Goal: Entertainment & Leisure: Browse casually

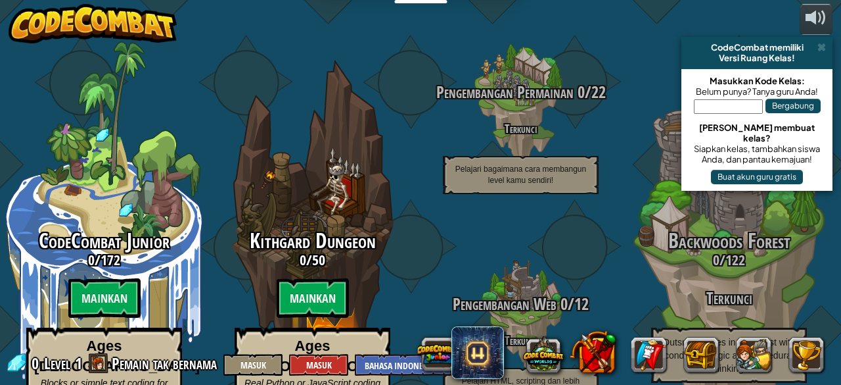
select select "id"
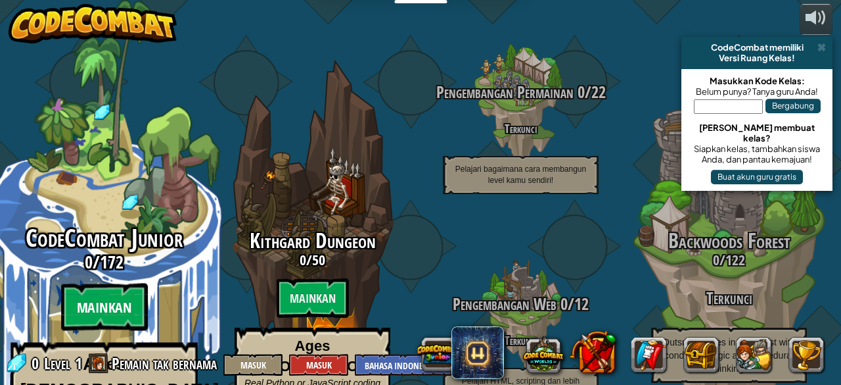
click at [113, 283] on btn "Mainkan" at bounding box center [103, 306] width 87 height 47
select select "id"
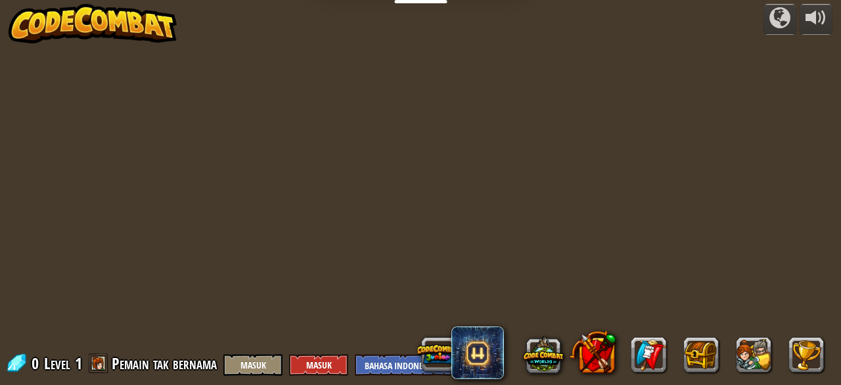
select select "id"
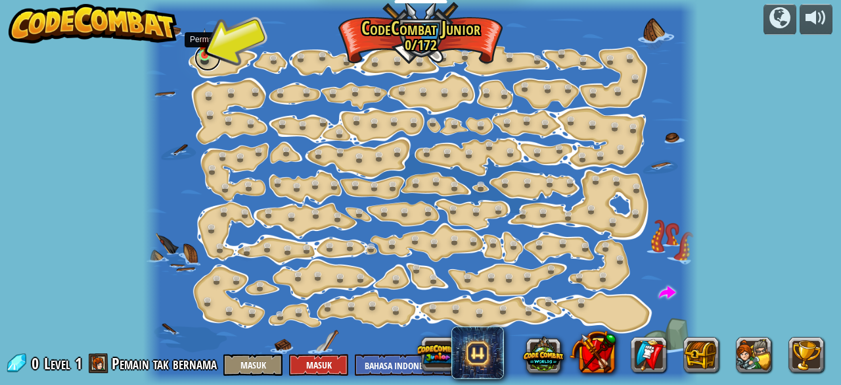
click at [205, 60] on link at bounding box center [208, 58] width 26 height 26
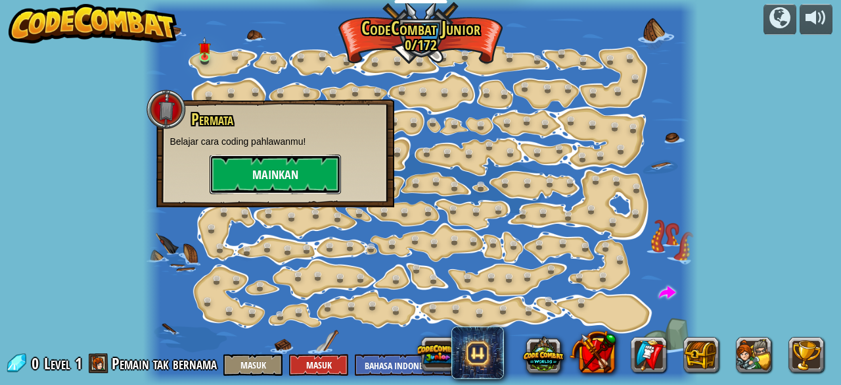
click at [302, 177] on button "Mainkan" at bounding box center [275, 173] width 131 height 39
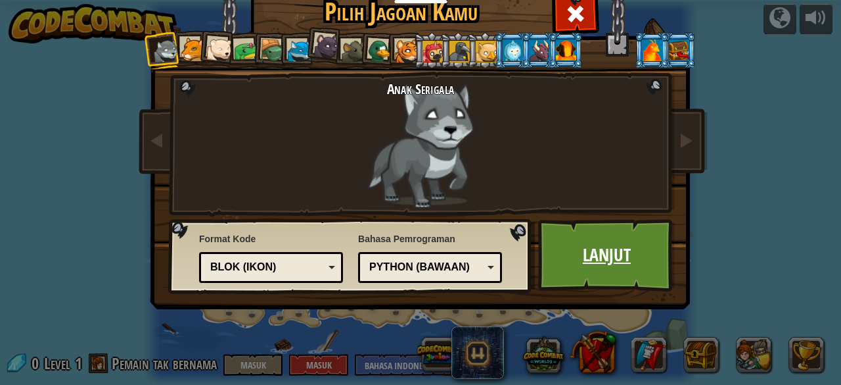
click at [602, 236] on link "Lanjut" at bounding box center [606, 255] width 137 height 72
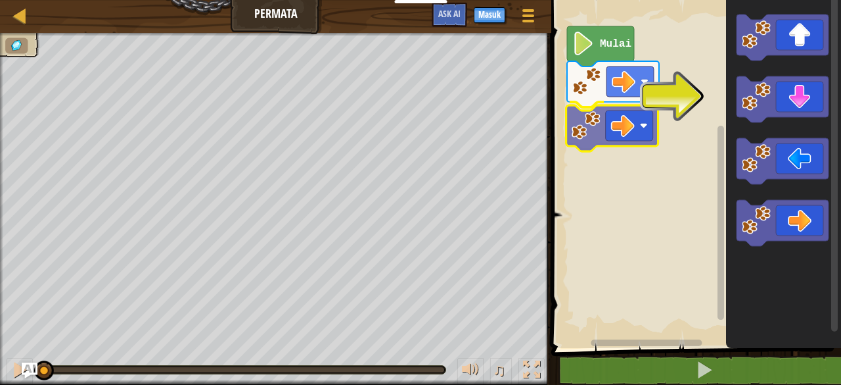
click at [602, 123] on div "Mulai" at bounding box center [695, 170] width 294 height 354
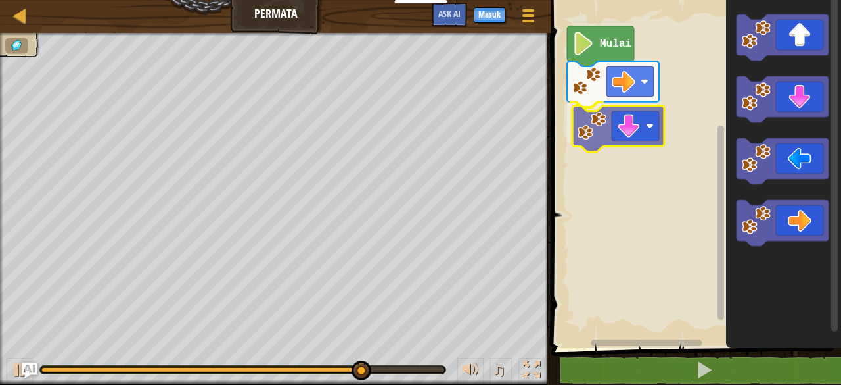
click at [630, 144] on div "Mulai" at bounding box center [695, 170] width 294 height 354
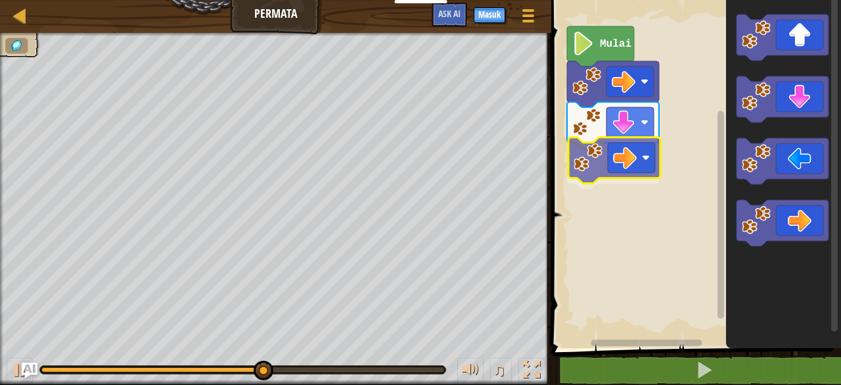
click at [594, 160] on div "Mulai" at bounding box center [695, 170] width 294 height 354
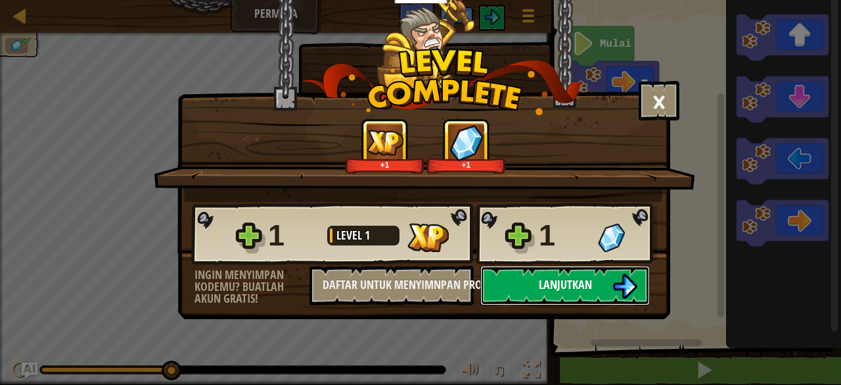
click at [613, 285] on img at bounding box center [625, 285] width 25 height 25
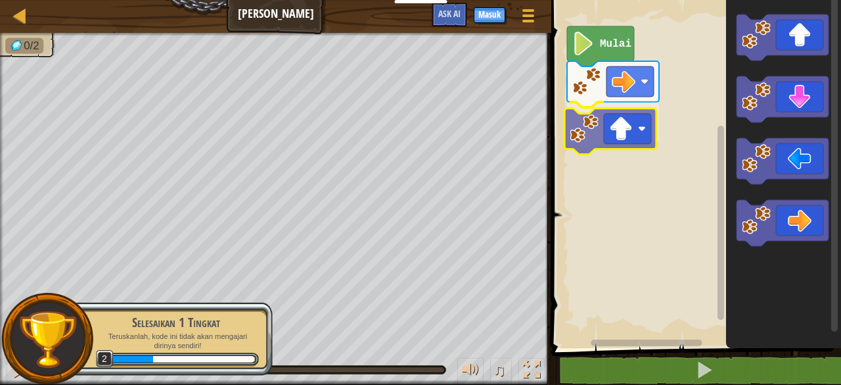
click at [609, 148] on div "Mulai" at bounding box center [695, 170] width 294 height 354
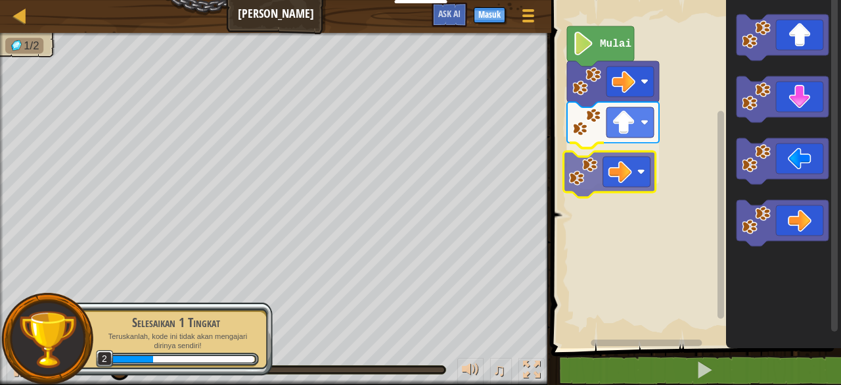
click at [595, 177] on div "Mulai" at bounding box center [695, 170] width 294 height 354
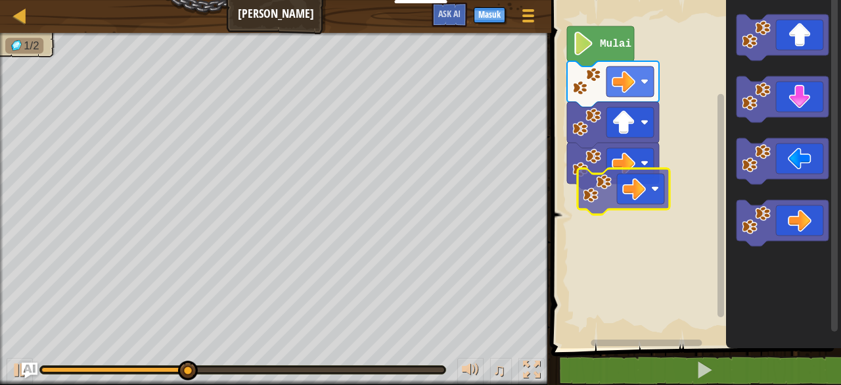
click at [614, 222] on div "Mulai" at bounding box center [695, 170] width 294 height 354
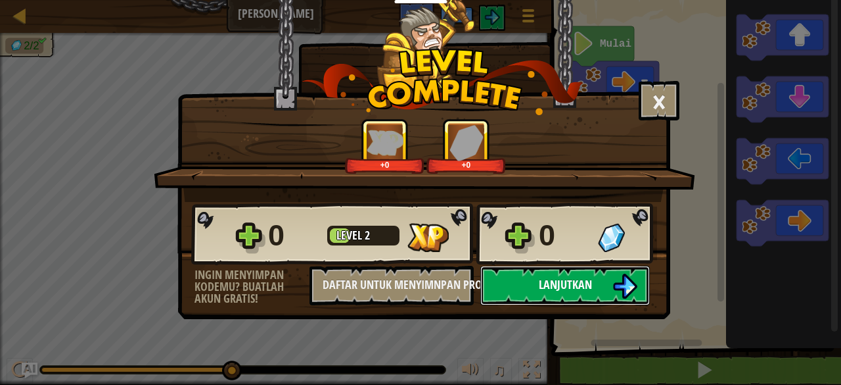
click at [547, 276] on span "Lanjutkan" at bounding box center [565, 284] width 53 height 16
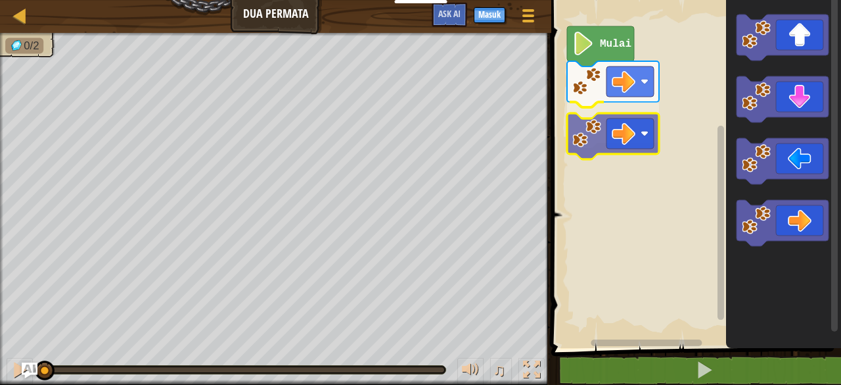
click at [587, 145] on div "Mulai" at bounding box center [695, 170] width 294 height 354
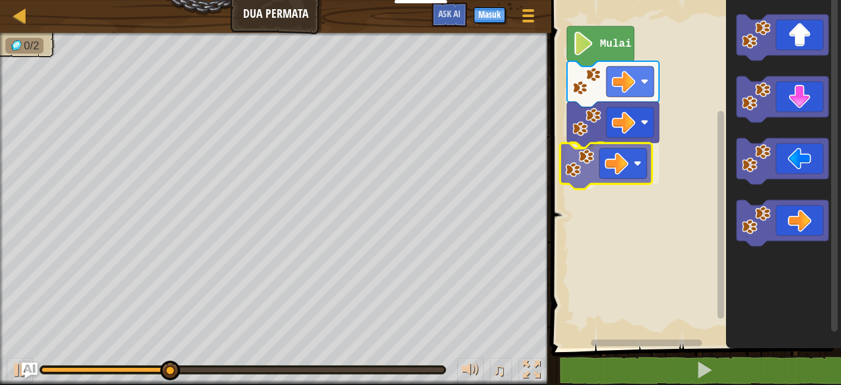
click at [620, 158] on div "Mulai" at bounding box center [695, 170] width 294 height 354
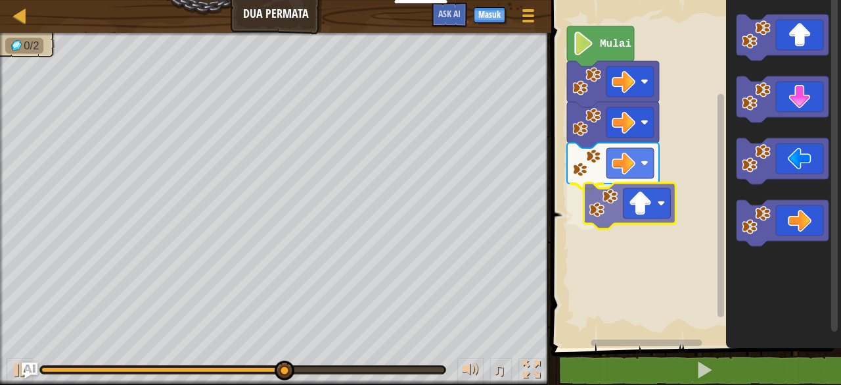
click at [635, 215] on div "Mulai" at bounding box center [695, 170] width 294 height 354
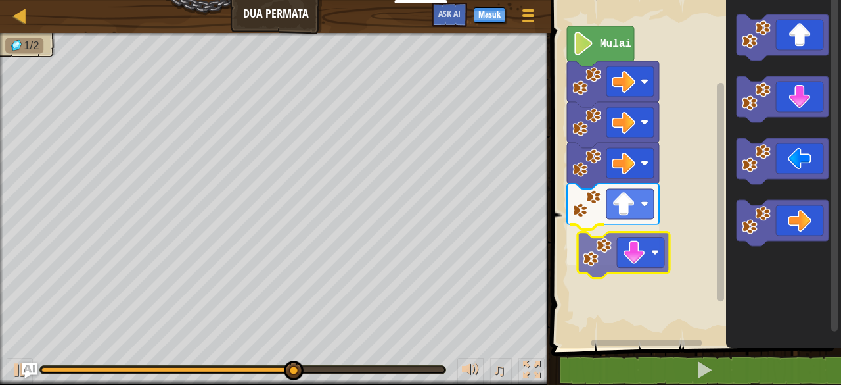
click at [632, 233] on div "Mulai" at bounding box center [695, 170] width 294 height 354
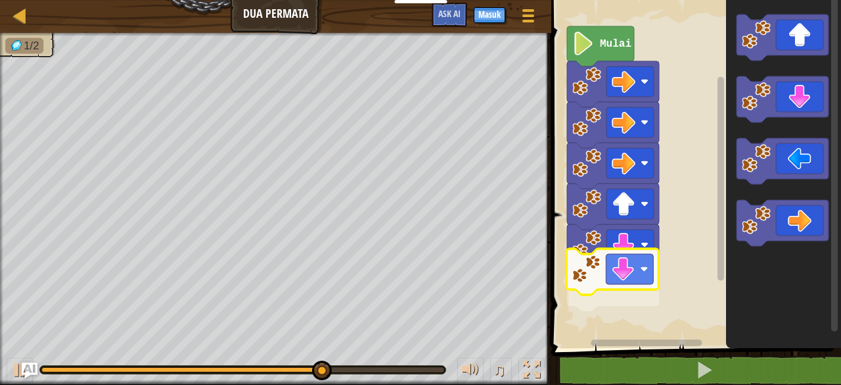
click at [610, 269] on div "Mulai" at bounding box center [695, 170] width 294 height 354
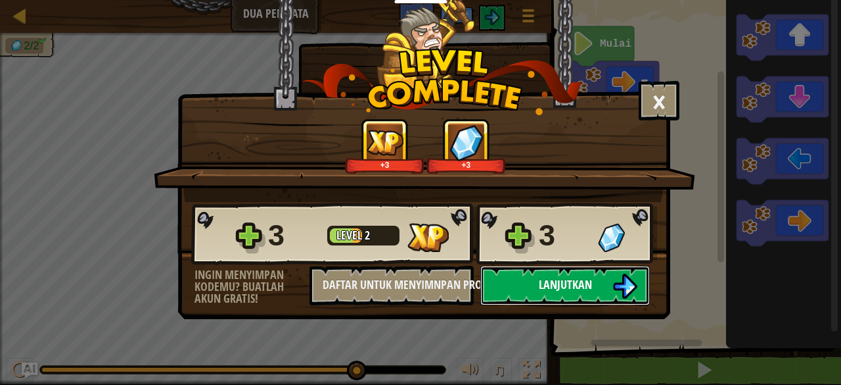
click at [592, 287] on span "Lanjutkan" at bounding box center [565, 284] width 53 height 16
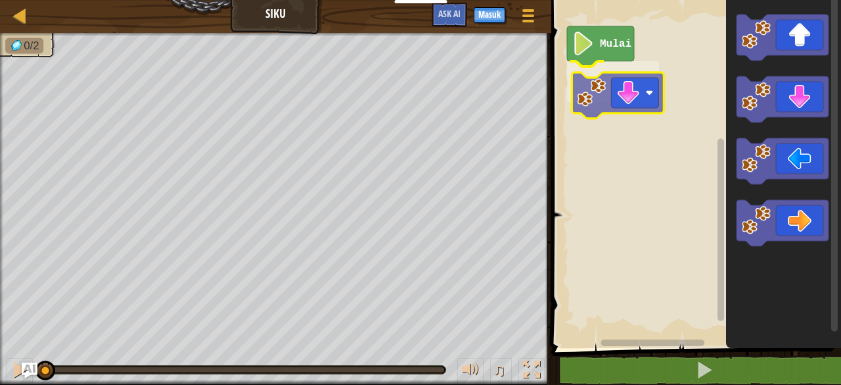
click at [633, 89] on div "Mulai" at bounding box center [695, 170] width 294 height 354
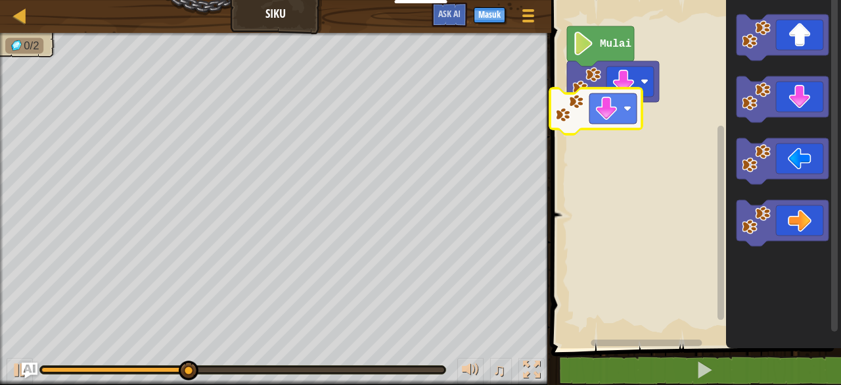
click at [625, 147] on div "Mulai" at bounding box center [695, 170] width 294 height 354
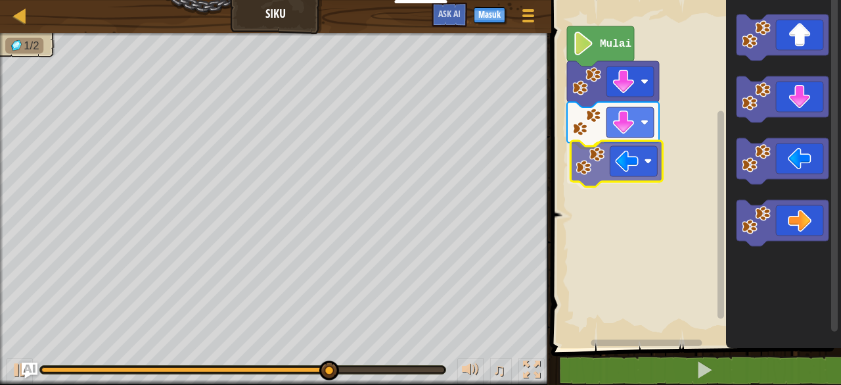
click at [621, 160] on div "Mulai" at bounding box center [695, 170] width 294 height 354
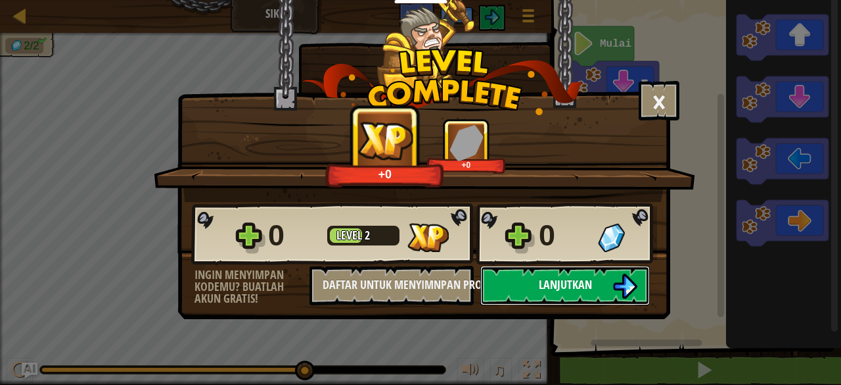
click at [557, 292] on button "Lanjutkan" at bounding box center [565, 285] width 170 height 39
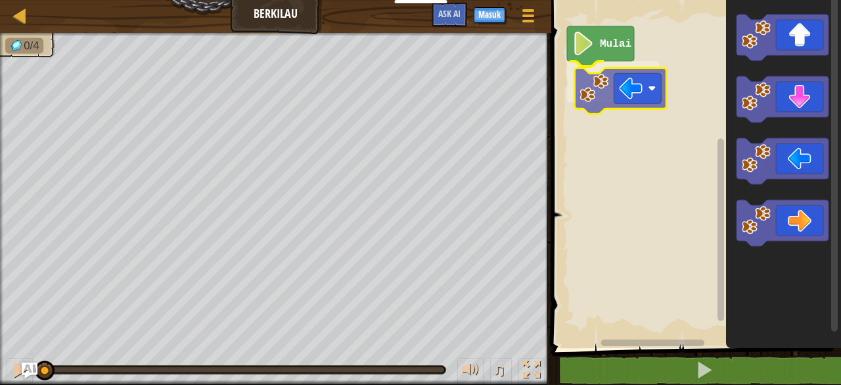
click at [601, 93] on div "Mulai" at bounding box center [695, 170] width 294 height 354
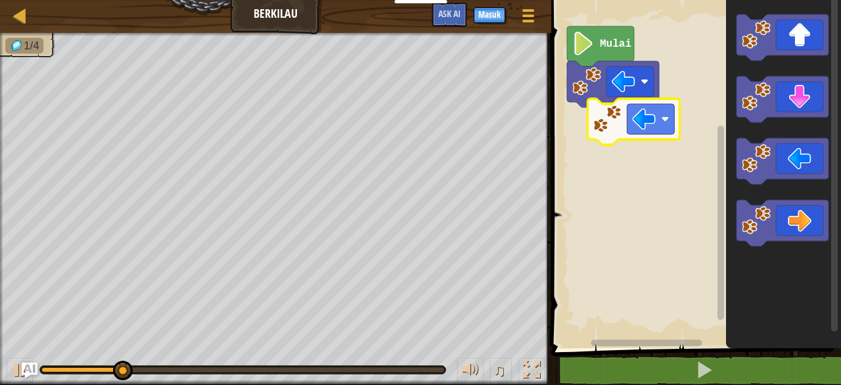
click at [615, 145] on div "Mulai" at bounding box center [695, 170] width 294 height 354
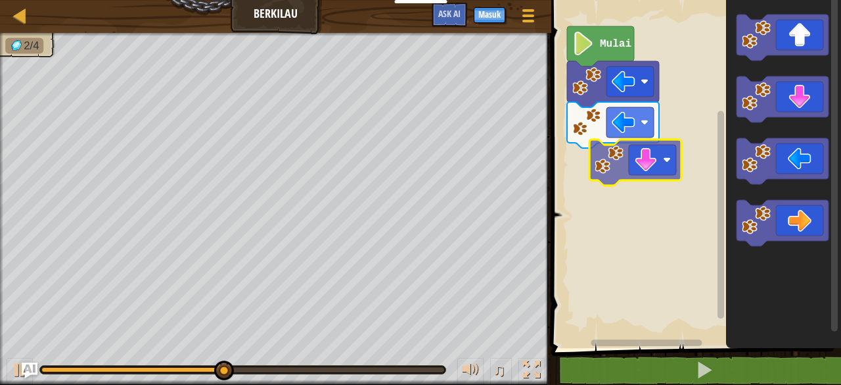
click at [618, 172] on div "Mulai" at bounding box center [695, 170] width 294 height 354
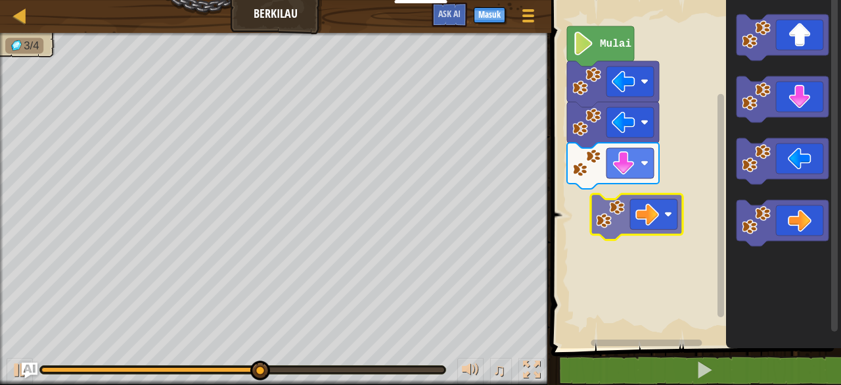
click at [623, 222] on div "Mulai" at bounding box center [695, 170] width 294 height 354
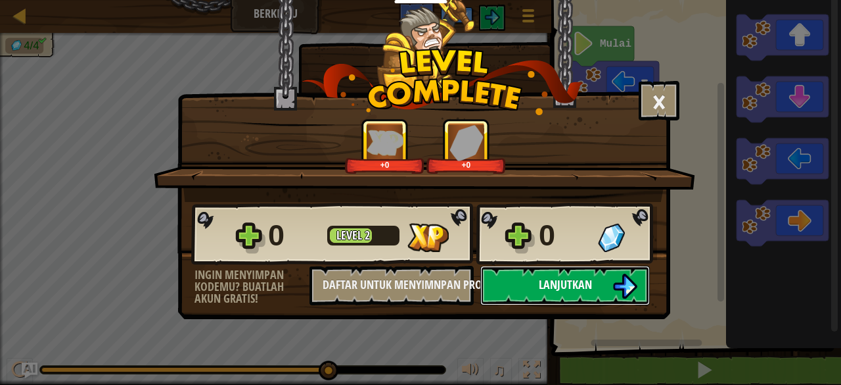
click at [572, 284] on span "Lanjutkan" at bounding box center [565, 284] width 53 height 16
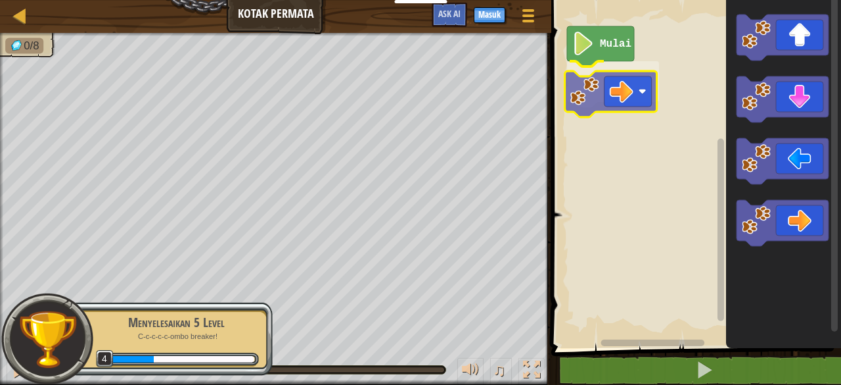
click at [610, 92] on div "Mulai" at bounding box center [695, 170] width 294 height 354
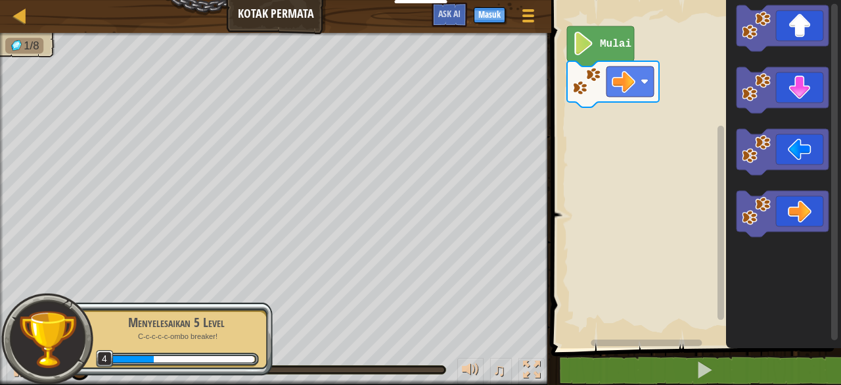
click at [805, 53] on icon "Ruang Kerja Blockly" at bounding box center [783, 170] width 115 height 354
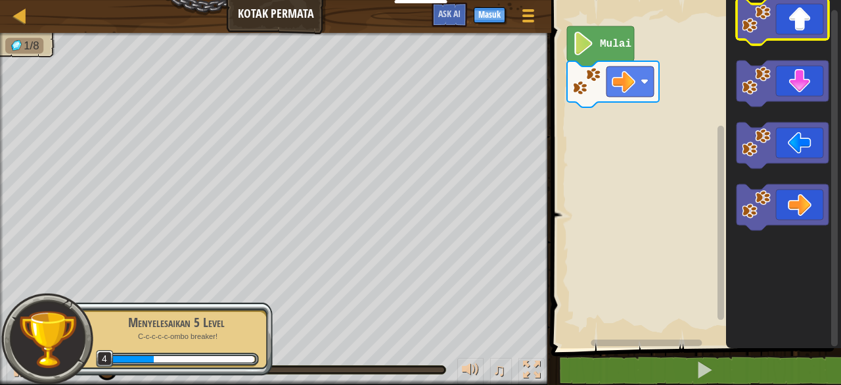
click at [804, 41] on icon "Ruang Kerja Blockly" at bounding box center [783, 170] width 115 height 354
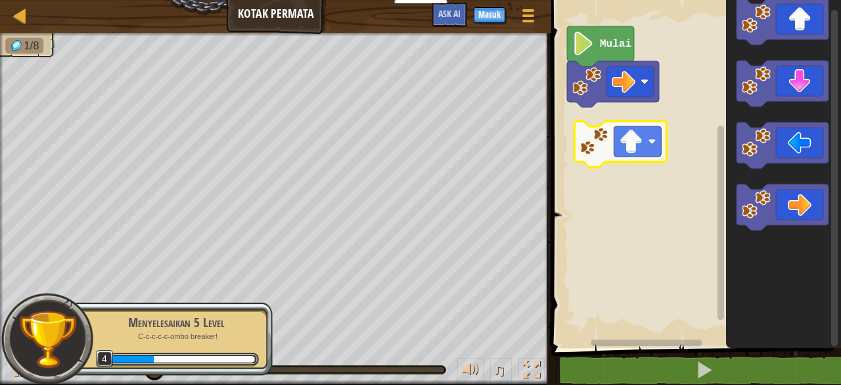
click at [638, 160] on div "Mulai" at bounding box center [695, 170] width 294 height 354
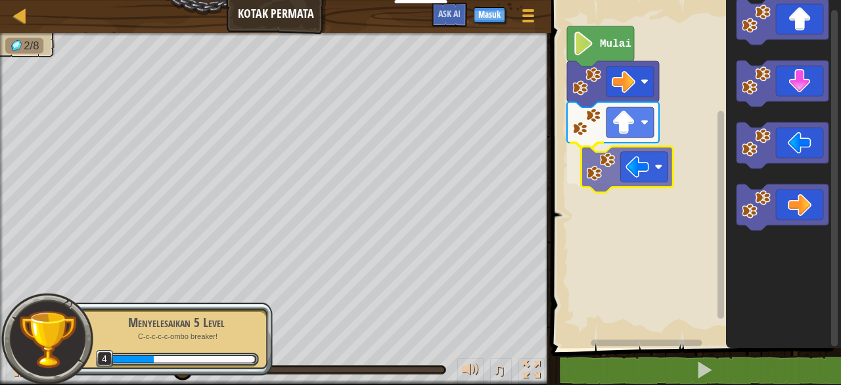
click at [607, 167] on div "Mulai" at bounding box center [695, 170] width 294 height 354
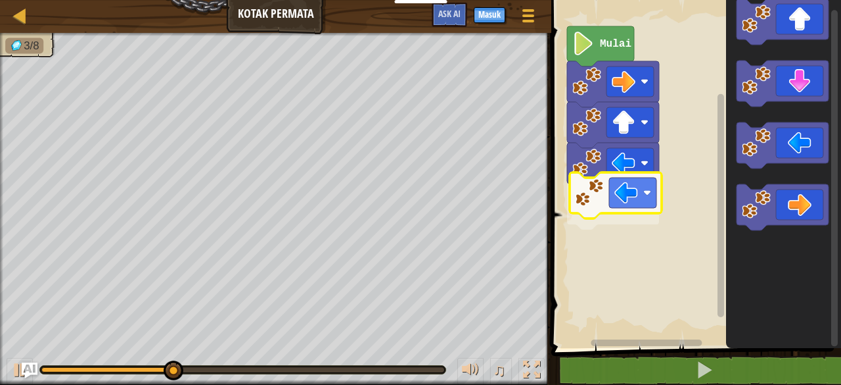
click at [597, 197] on div "Mulai" at bounding box center [695, 170] width 294 height 354
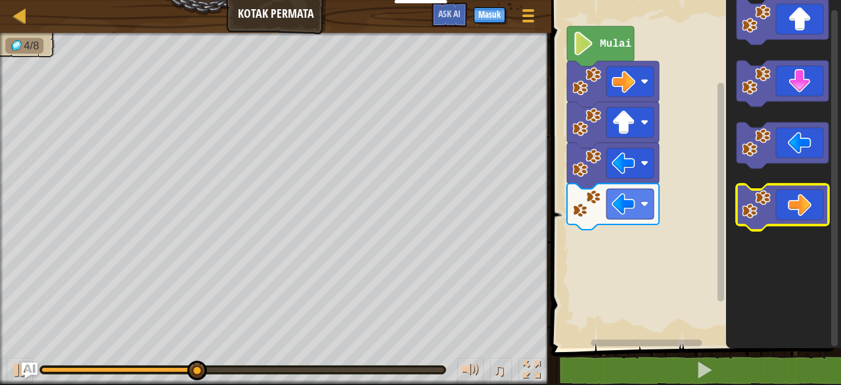
click at [764, 207] on image "Ruang Kerja Blockly" at bounding box center [756, 204] width 29 height 29
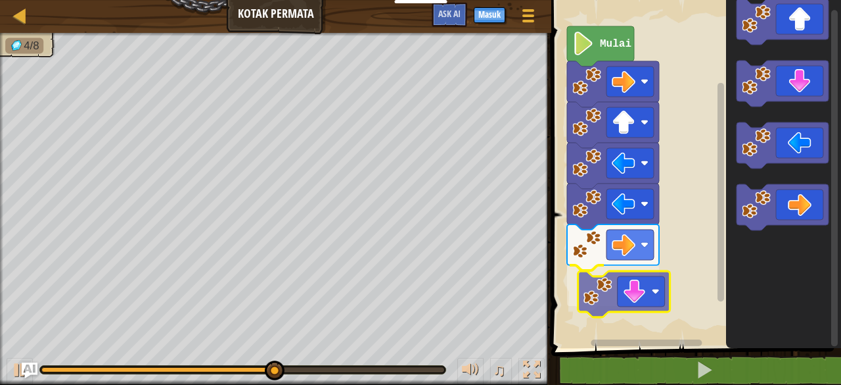
click at [630, 289] on div "Mulai" at bounding box center [695, 170] width 294 height 354
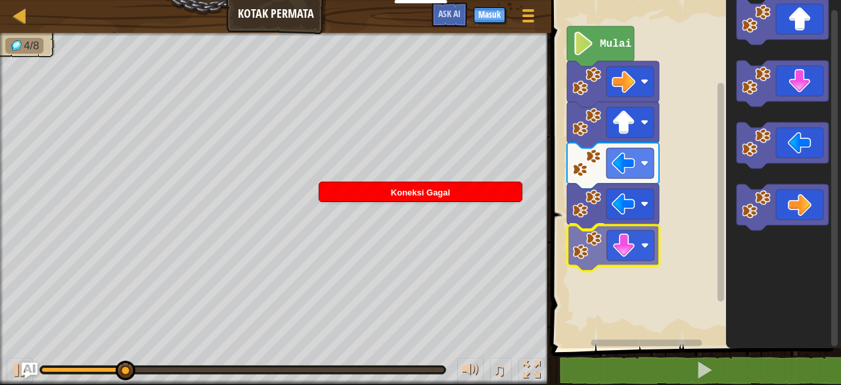
click at [642, 246] on div "Mulai" at bounding box center [695, 170] width 294 height 354
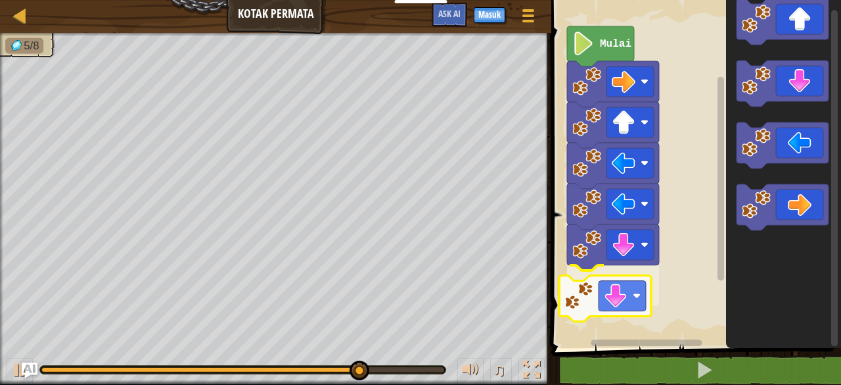
click at [628, 305] on div "Mulai" at bounding box center [695, 170] width 294 height 354
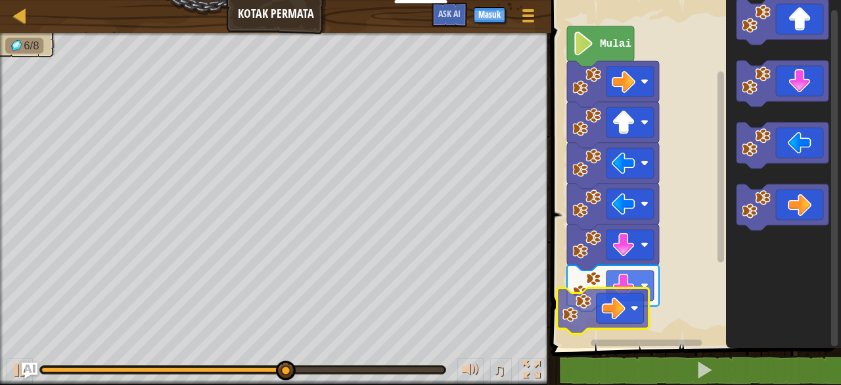
click at [605, 319] on div "Mulai" at bounding box center [695, 170] width 294 height 354
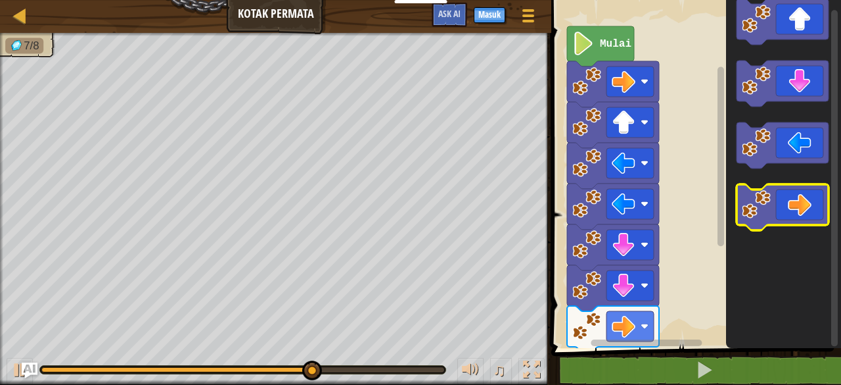
click at [755, 208] on image "Ruang Kerja Blockly" at bounding box center [756, 204] width 29 height 29
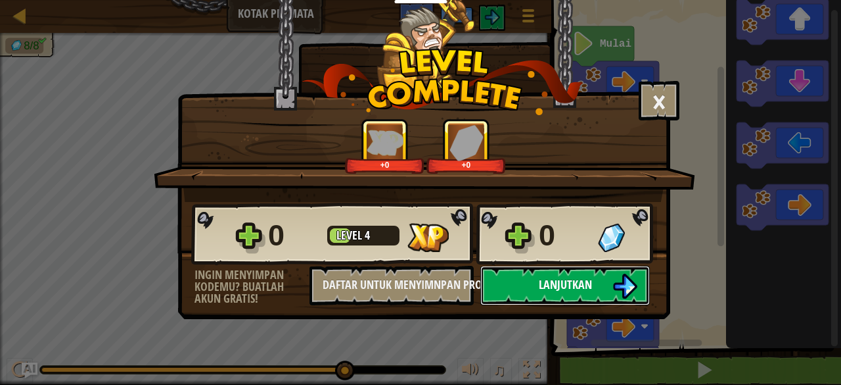
click at [569, 280] on span "Lanjutkan" at bounding box center [565, 284] width 53 height 16
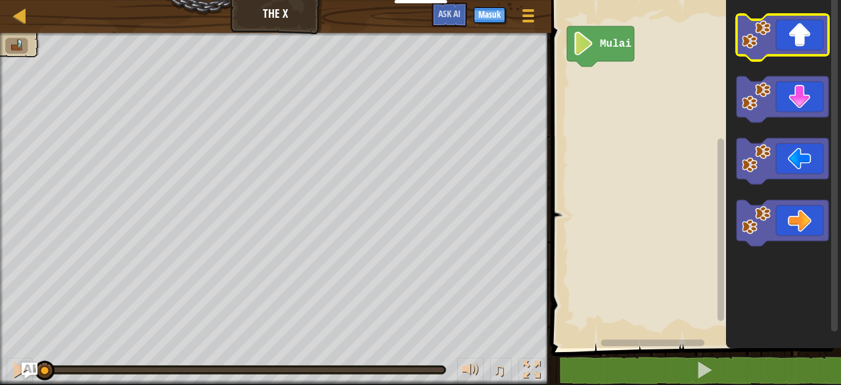
click at [789, 53] on icon "Ruang Kerja Blockly" at bounding box center [783, 37] width 92 height 46
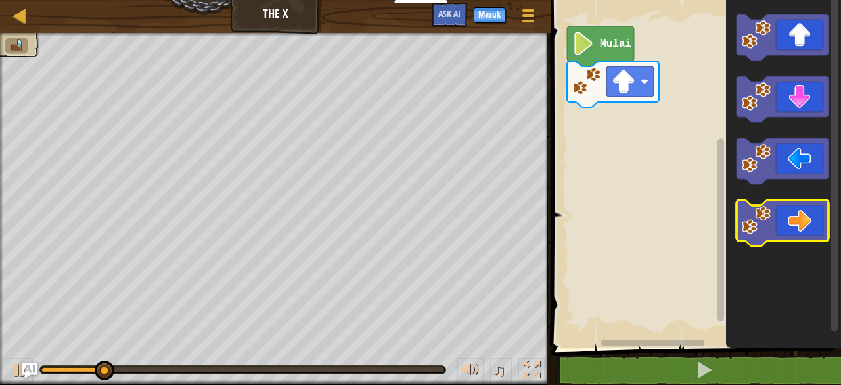
click at [793, 223] on icon "Ruang Kerja Blockly" at bounding box center [783, 223] width 92 height 46
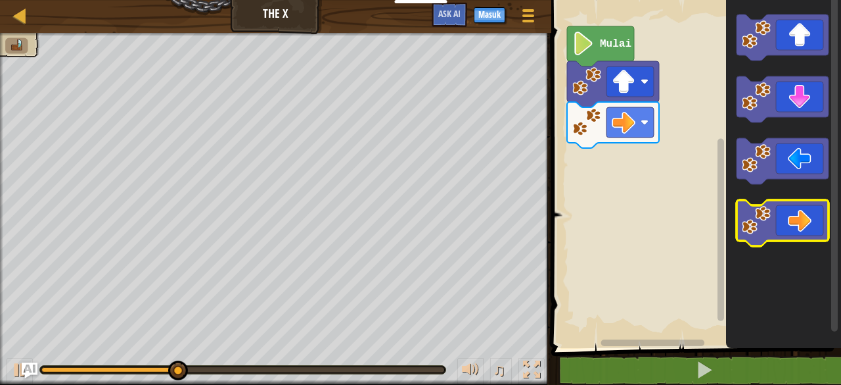
click at [793, 223] on icon "Ruang Kerja Blockly" at bounding box center [783, 223] width 92 height 46
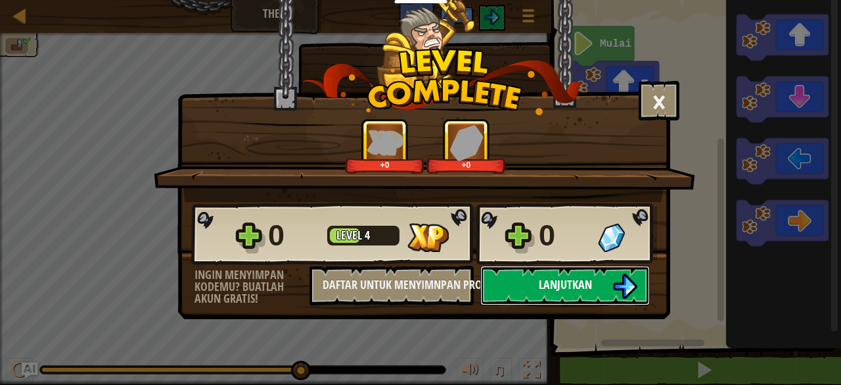
click at [534, 273] on button "Lanjutkan" at bounding box center [565, 285] width 170 height 39
